Goal: Information Seeking & Learning: Learn about a topic

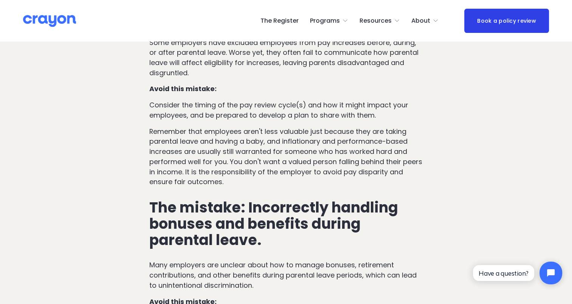
scroll to position [1531, 0]
click at [239, 185] on div "The mistake: Excluding expectant or new parents from remuneration review cycles…" at bounding box center [286, 183] width 274 height 413
click at [224, 173] on p "Remember that employees aren't less valuable just because they are taking paren…" at bounding box center [286, 157] width 274 height 60
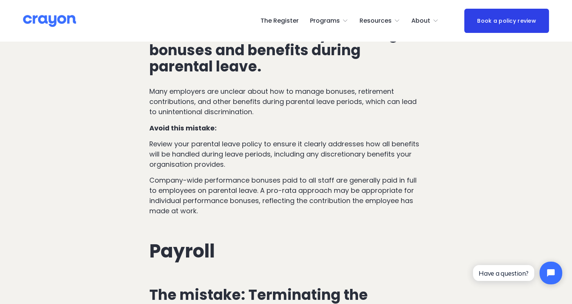
scroll to position [1704, 0]
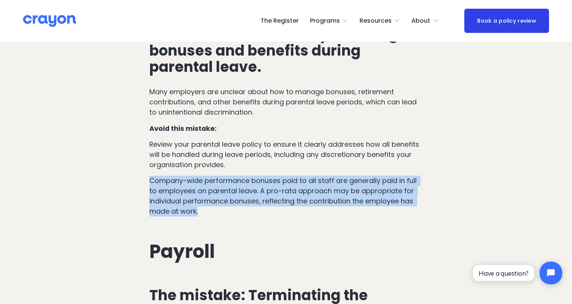
drag, startPoint x: 212, startPoint y: 203, endPoint x: 149, endPoint y: 174, distance: 69.3
click at [149, 174] on div "The mistake: Excluding expectant or new parents from remuneration review cycles…" at bounding box center [286, 10] width 286 height 426
drag, startPoint x: 149, startPoint y: 174, endPoint x: 211, endPoint y: 195, distance: 66.3
click at [211, 195] on p "Company-wide performance bonuses paid to all staff are generally paid in full t…" at bounding box center [286, 196] width 274 height 40
click at [201, 201] on p "Company-wide performance bonuses paid to all staff are generally paid in full t…" at bounding box center [286, 196] width 274 height 40
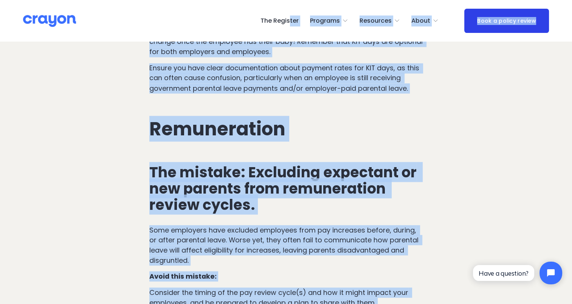
scroll to position [1169, 0]
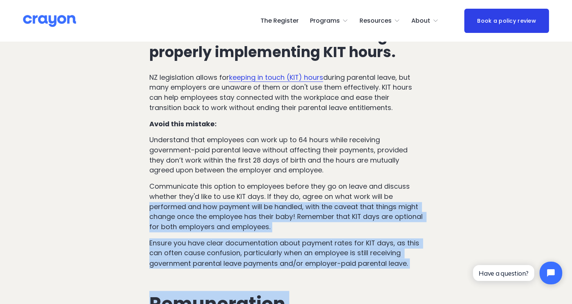
drag, startPoint x: 205, startPoint y: 209, endPoint x: 146, endPoint y: 204, distance: 58.7
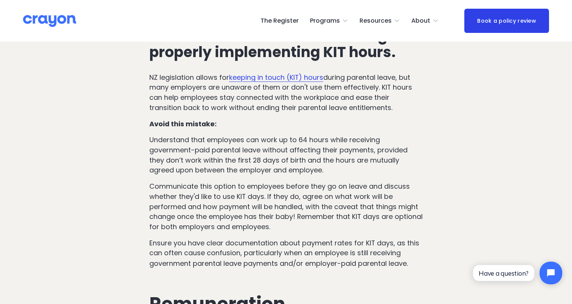
drag, startPoint x: 146, startPoint y: 204, endPoint x: 201, endPoint y: 148, distance: 78.8
click at [201, 148] on p "Understand that employees can work up to 64 hours while receiving government-pa…" at bounding box center [286, 155] width 274 height 40
